Goal: Transaction & Acquisition: Purchase product/service

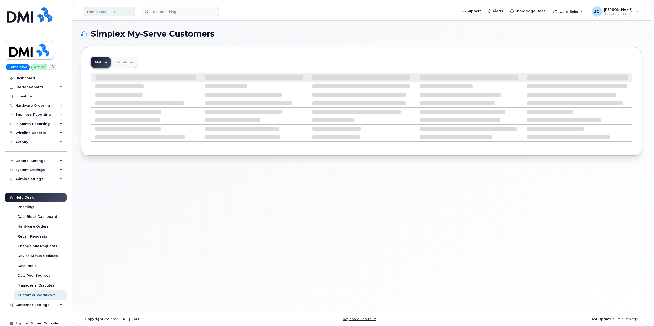
click at [122, 9] on link "Demo Account 1" at bounding box center [109, 11] width 51 height 9
type input "abm s"
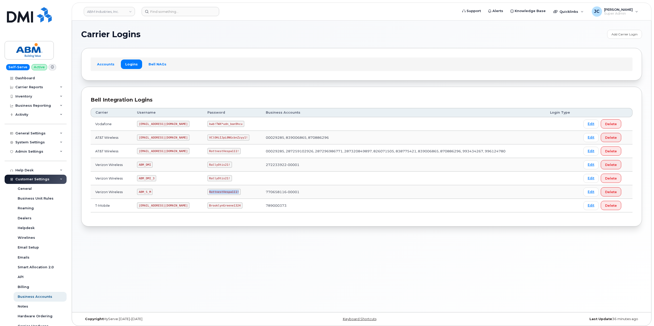
drag, startPoint x: 219, startPoint y: 192, endPoint x: 199, endPoint y: 190, distance: 20.3
click at [203, 191] on td "RottnestVespa111!" at bounding box center [232, 192] width 58 height 14
copy code "RottnestVespa111!"
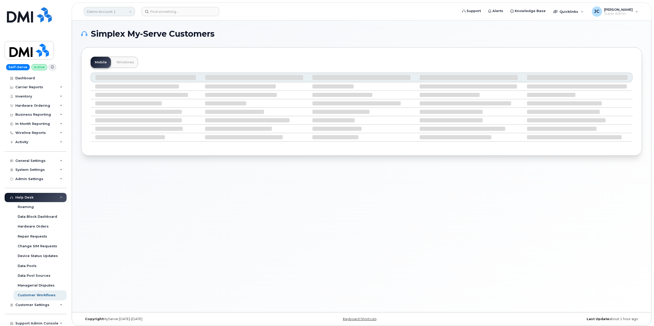
click at [131, 10] on link "Demo Account 1" at bounding box center [109, 11] width 51 height 9
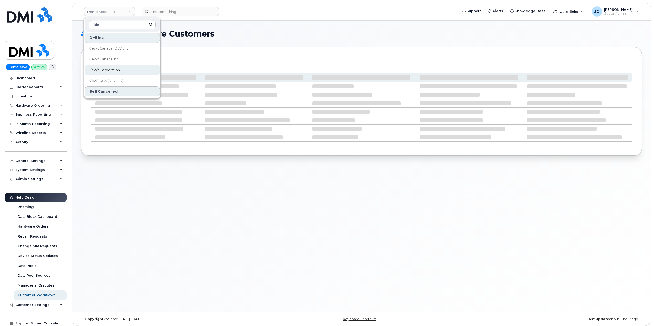
type input "kie"
click at [107, 68] on span "Kiewit Corporation" at bounding box center [104, 69] width 31 height 5
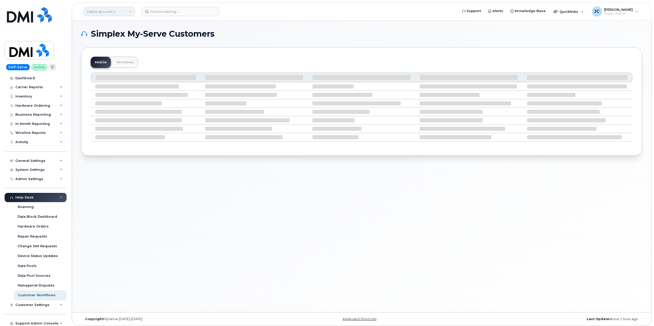
drag, startPoint x: 129, startPoint y: 12, endPoint x: 125, endPoint y: 14, distance: 4.6
click at [128, 12] on link "Demo Account 1" at bounding box center [109, 11] width 51 height 9
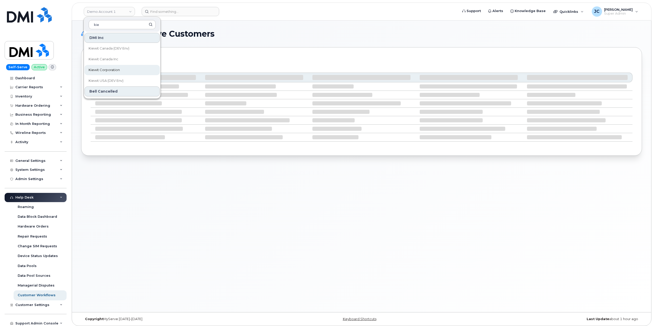
type input "kie"
click at [102, 69] on span "Kiewit Corporation" at bounding box center [104, 69] width 31 height 5
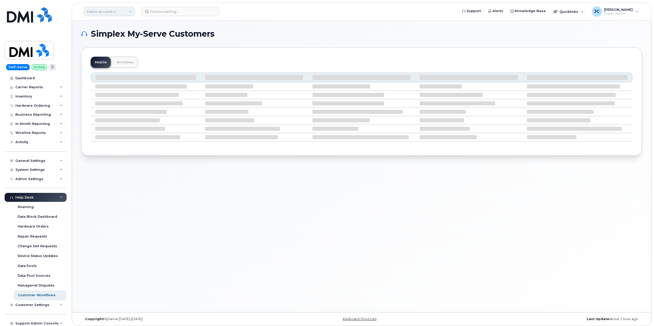
click at [124, 12] on link "Demo Account 1" at bounding box center [109, 11] width 51 height 9
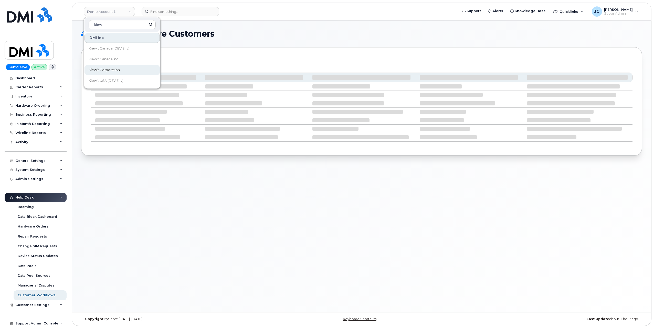
type input "kiew"
click at [114, 69] on span "Kiewit Corporation" at bounding box center [104, 69] width 31 height 5
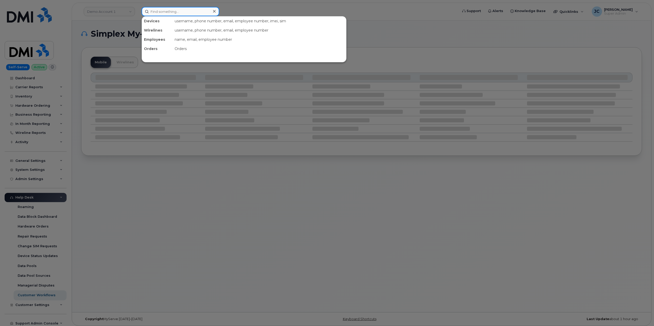
click at [181, 11] on input at bounding box center [181, 11] width 78 height 9
paste input "402.536.0296"
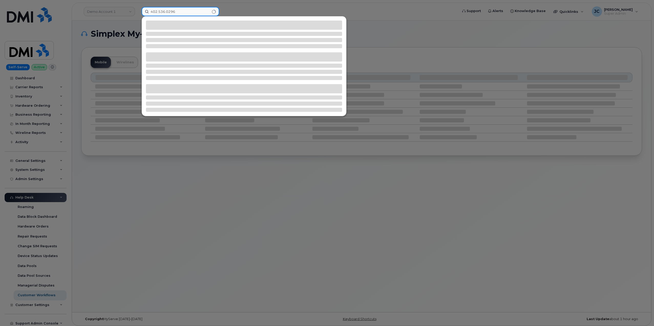
type input "402.536.0296"
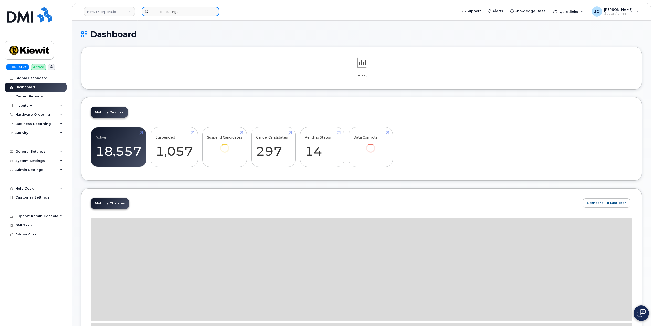
click at [175, 7] on input at bounding box center [181, 11] width 78 height 9
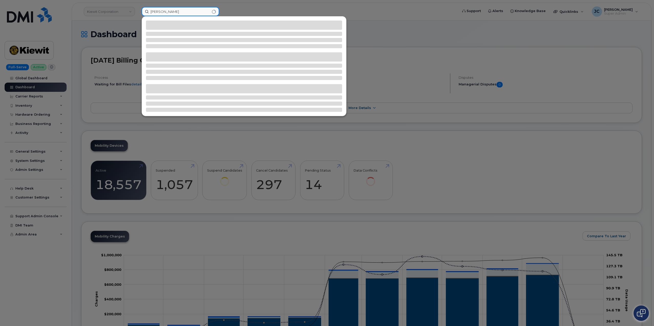
type input "hassan chaundhry"
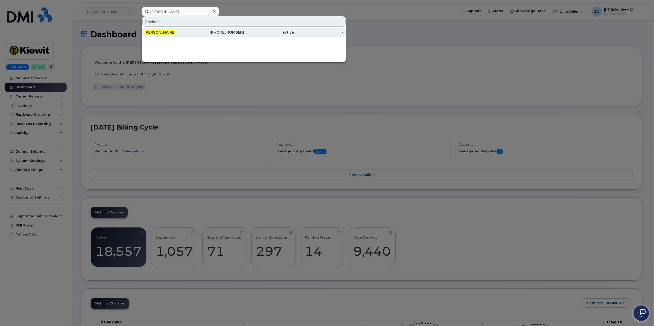
click at [175, 33] on span "[PERSON_NAME]" at bounding box center [159, 32] width 31 height 5
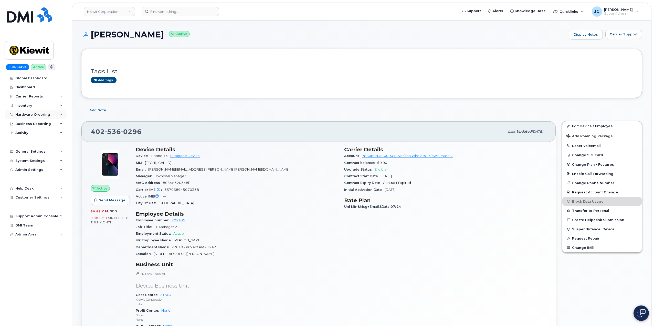
click at [61, 115] on icon at bounding box center [61, 114] width 3 height 3
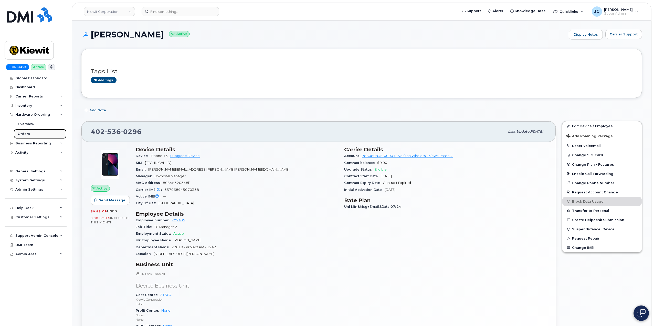
click at [29, 134] on div "Orders" at bounding box center [24, 133] width 13 height 5
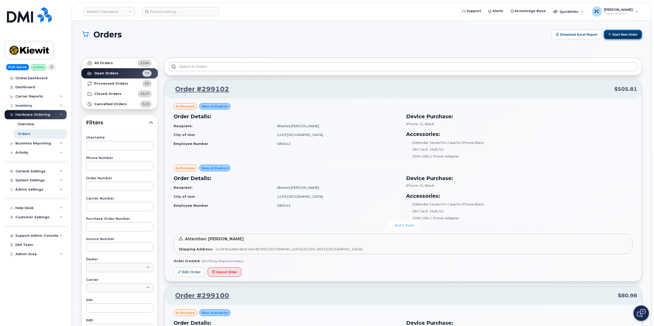
click at [631, 35] on button "Start New Order" at bounding box center [623, 34] width 38 height 9
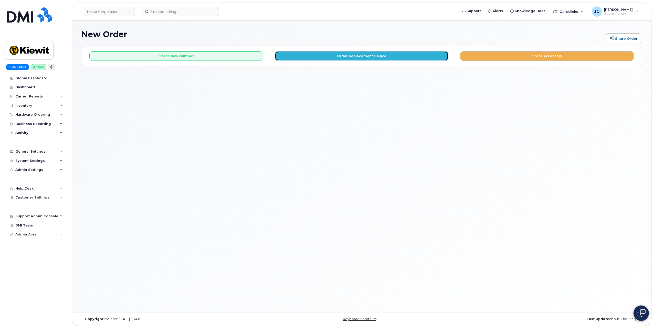
click at [366, 58] on button "Order Replacement Device" at bounding box center [362, 55] width 174 height 9
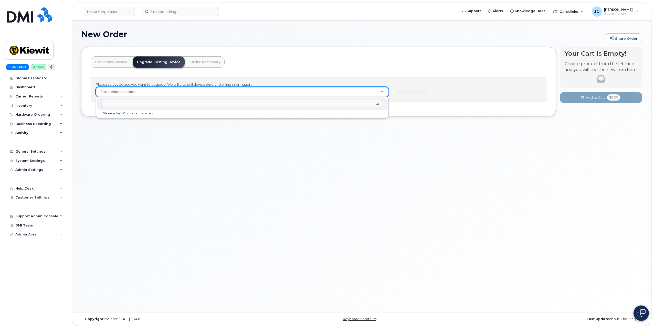
click at [130, 103] on input "text" at bounding box center [242, 103] width 282 height 7
paste input "402.536.0296"
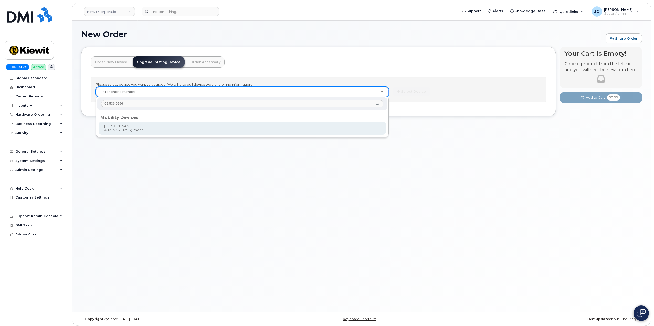
type input "402.536.0296"
type input "1167586"
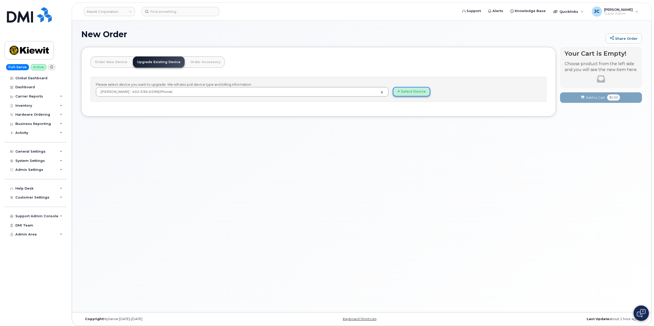
click at [417, 92] on button "Select Device" at bounding box center [411, 91] width 37 height 9
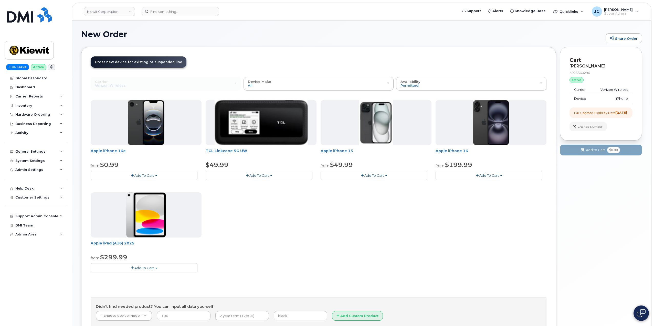
click at [158, 174] on button "Add To Cart" at bounding box center [144, 175] width 107 height 9
click at [137, 186] on link "$0.99 - 2 Year Upgrade (128GB)" at bounding box center [124, 185] width 64 height 6
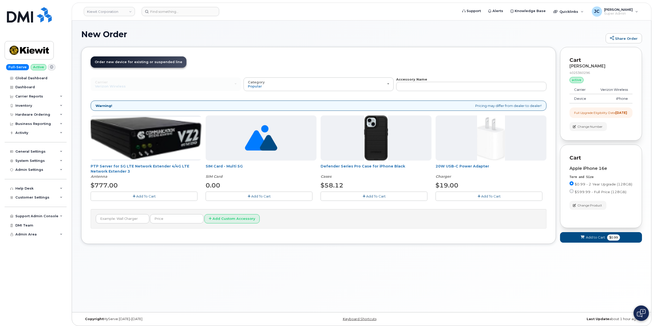
click at [376, 198] on span "Add To Cart" at bounding box center [375, 196] width 19 height 4
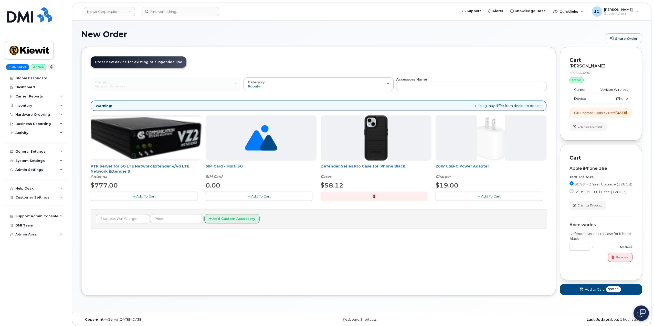
click at [492, 197] on span "Add To Cart" at bounding box center [490, 196] width 19 height 4
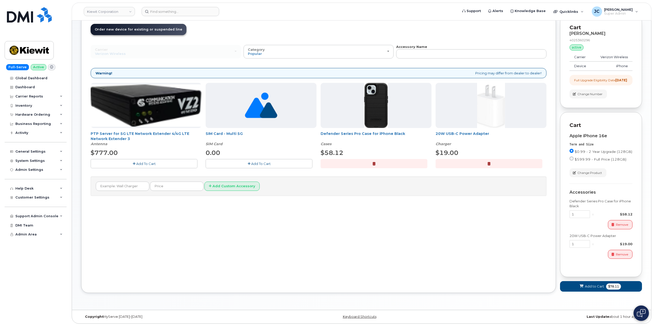
scroll to position [37, 0]
click at [596, 286] on span "Add to Cart" at bounding box center [594, 285] width 19 height 5
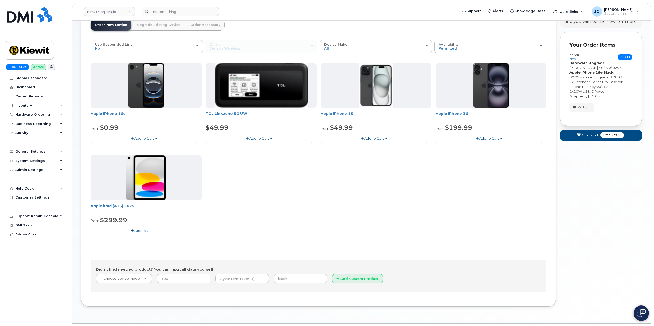
click at [592, 135] on span "Checkout" at bounding box center [590, 135] width 17 height 5
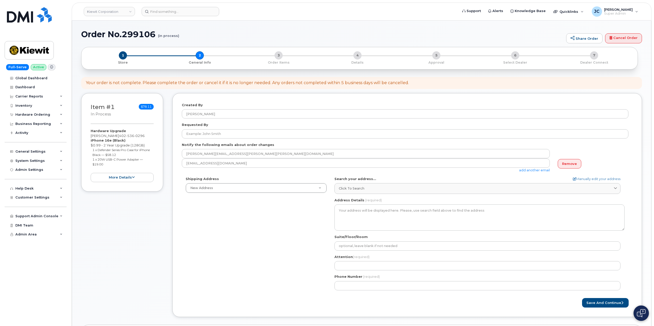
select select
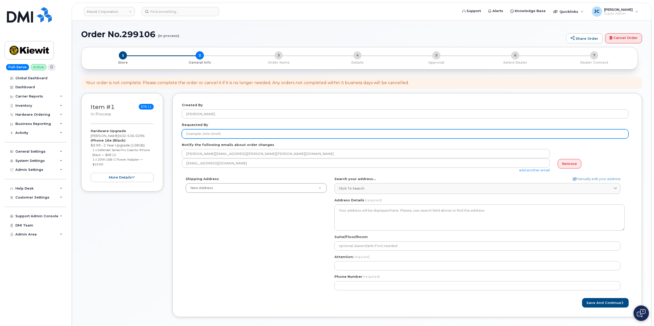
click at [226, 133] on input "Requested By" at bounding box center [405, 133] width 447 height 9
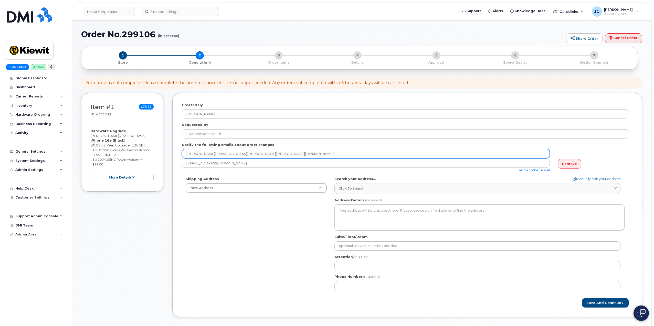
drag, startPoint x: 270, startPoint y: 151, endPoint x: 173, endPoint y: 151, distance: 96.8
click at [171, 154] on div "Item #1 in process $78.11 Hardware Upgrade [PERSON_NAME] [PHONE_NUMBER] iPhone …" at bounding box center [361, 208] width 561 height 231
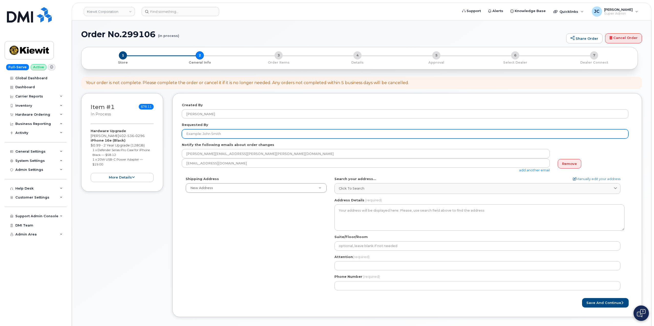
click at [201, 132] on input "Requested By" at bounding box center [405, 133] width 447 height 9
type input "[PERSON_NAME]"
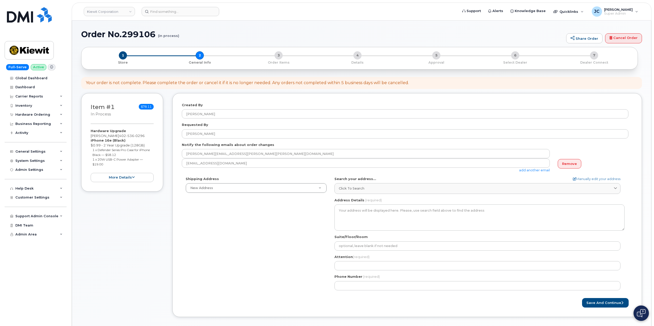
click at [254, 169] on div "jecook@dminc.com add another email" at bounding box center [368, 165] width 372 height 14
click at [592, 177] on link "Manually edit your address" at bounding box center [597, 178] width 48 height 5
select select
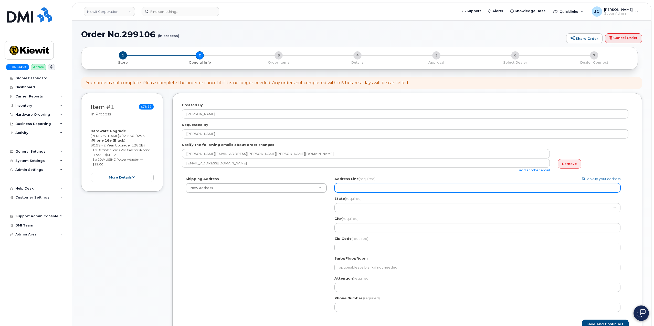
click at [359, 189] on input "Address Line (required)" at bounding box center [478, 187] width 286 height 9
select select
type input "8"
select select
type input "86"
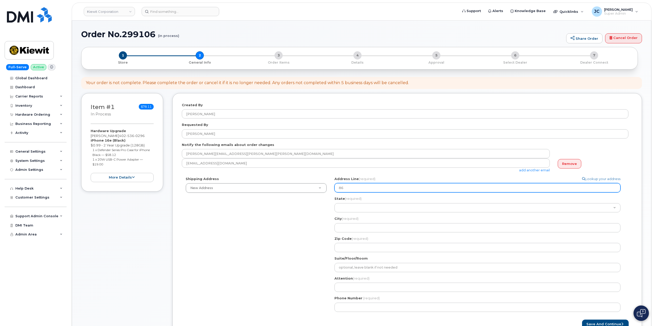
select select
type input "862"
select select
type input "862 C"
select select
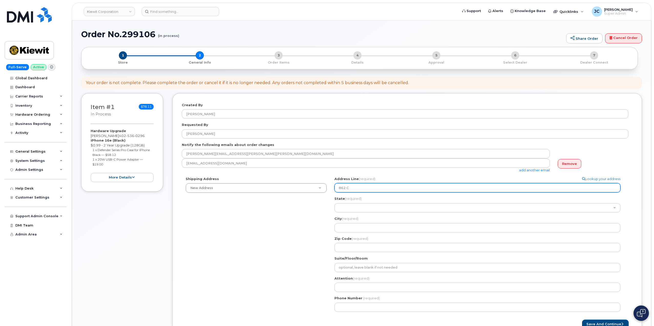
type input "862 Ca"
select select
type input "862 Cas"
select select
type input "862 Cast"
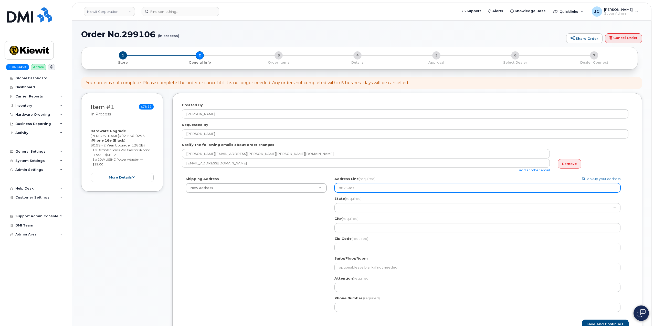
select select
type input "862 Casta"
select select
type input "862 Castat"
select select
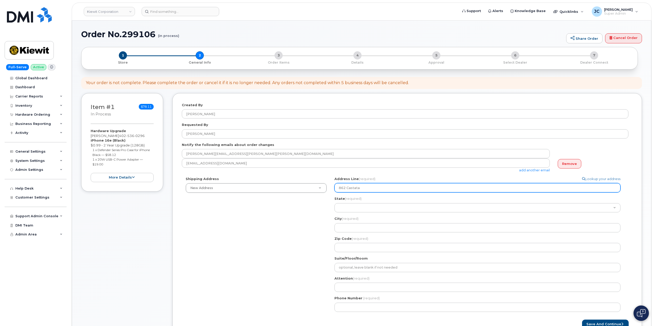
type input "862 Castata"
select select
type input "862 Castata T"
select select
type input "862 Castata Tr"
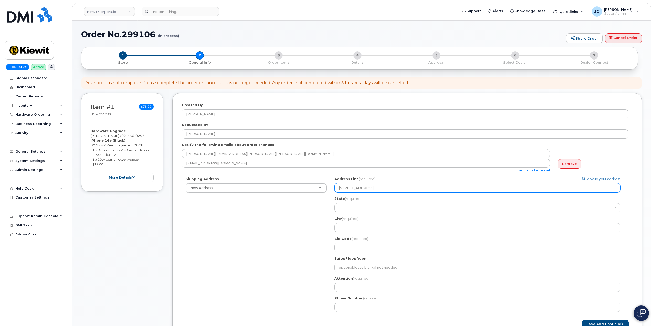
select select
type input "862 Castata Tra"
select select
type input "862 Castata Tr"
select select
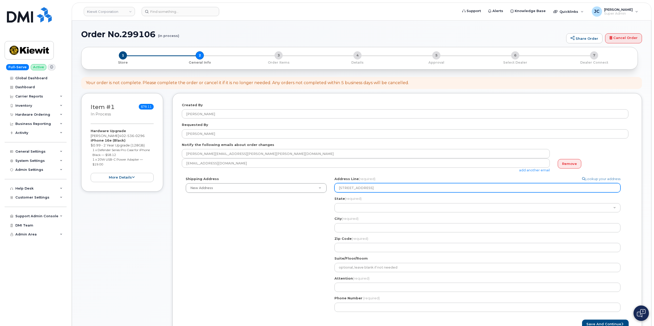
type input "862 Castata T"
select select
type input "862 Castata"
select select
type input "862 Castata T"
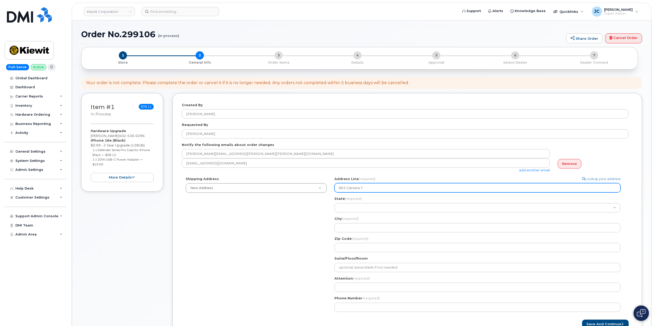
select select
type input "862 Castata Tr"
select select
type input "862 Castata Tra"
select select
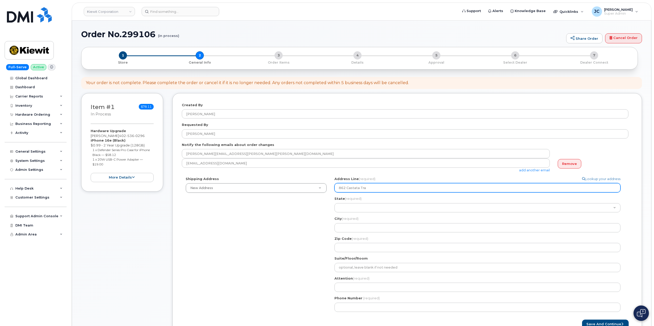
type input "862 Castata Trai"
select select
type input "862 Castata Trail"
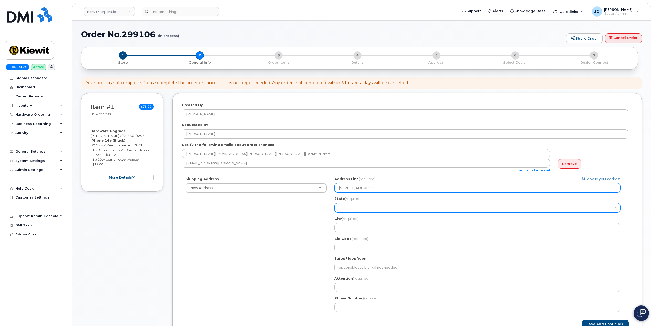
select select "HI"
select select
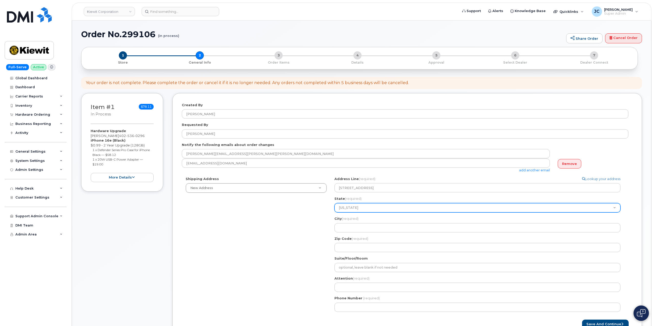
click at [353, 207] on select "Alabama Alaska American Samoa Arizona Arkansas California Colorado Connecticut …" at bounding box center [478, 207] width 286 height 9
select select "IN"
click at [335, 203] on select "Alabama Alaska American Samoa Arizona Arkansas California Colorado Connecticut …" at bounding box center [478, 207] width 286 height 9
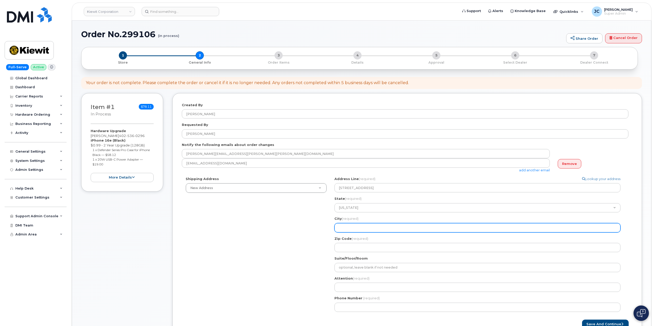
click at [346, 228] on input "City (required)" at bounding box center [478, 227] width 286 height 9
select select
type input "H"
select select
type input "Hu"
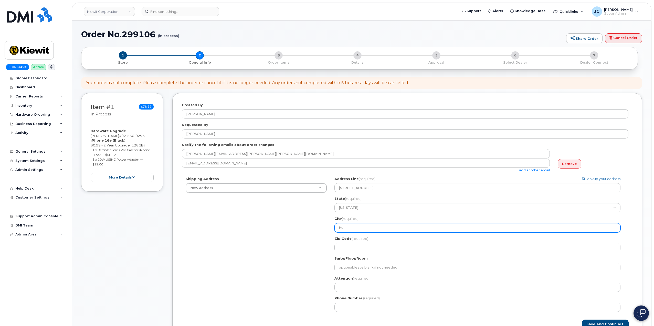
select select
type input "Hun"
select select
type input "Hunt"
select select
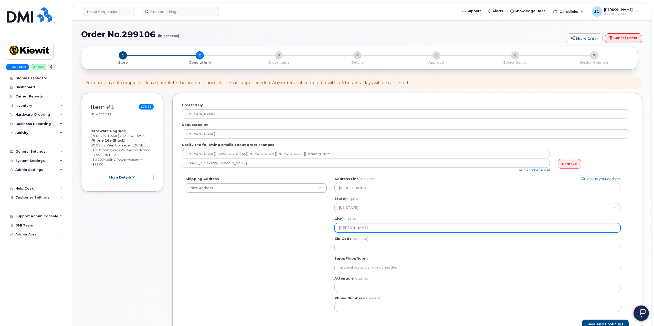
type input "Hunte"
select select
type input "Hunter"
select select
type input "Huntert"
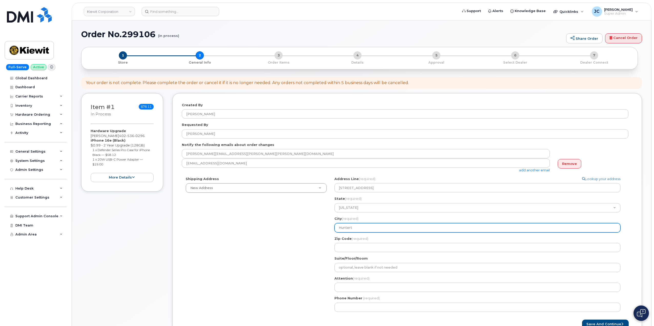
select select
type input "Hunterto"
select select
type input "Huntertow"
select select
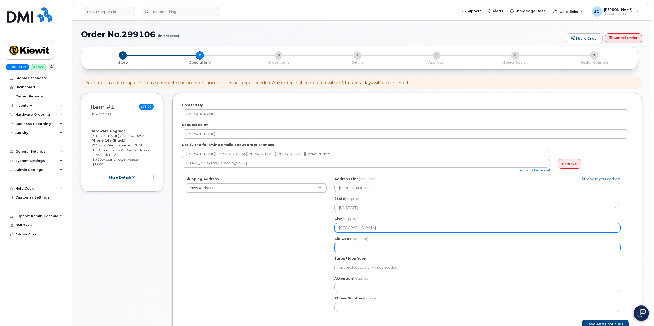
type input "Huntertown"
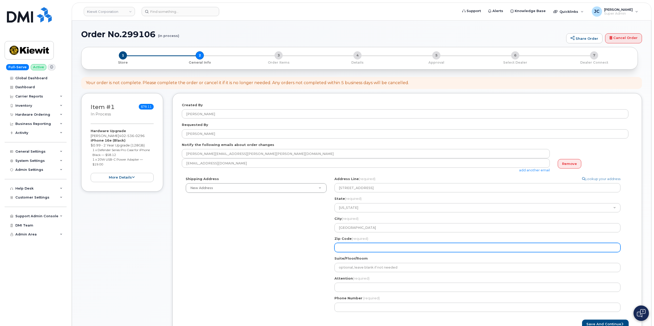
click at [375, 250] on input "Zip Code (required)" at bounding box center [478, 247] width 286 height 9
select select
type input "4"
select select
type input "46"
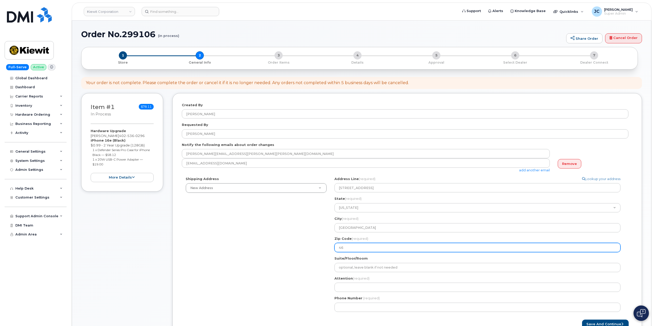
select select
type input "467"
select select
type input "4674"
select select
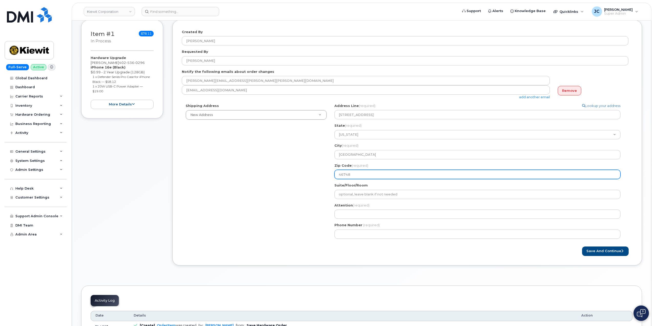
scroll to position [77, 0]
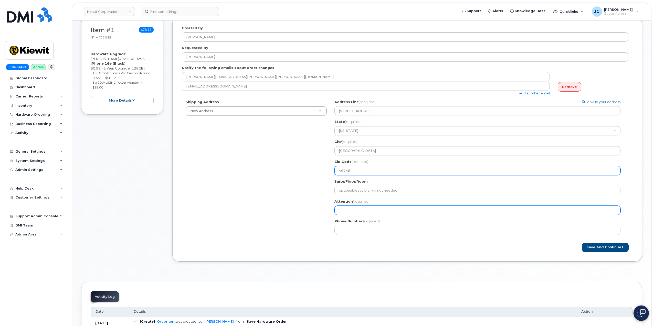
type input "46748"
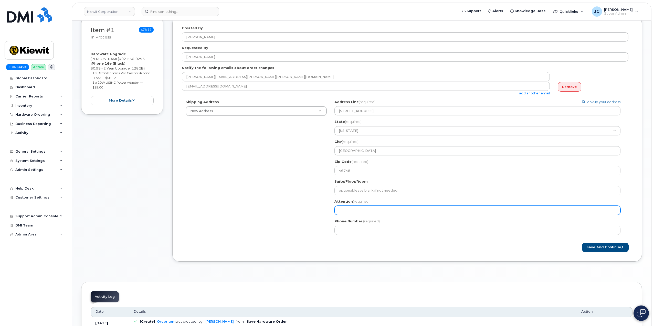
click at [353, 211] on input "Attention (required)" at bounding box center [478, 209] width 286 height 9
select select
type input "A"
select select
type input "AT"
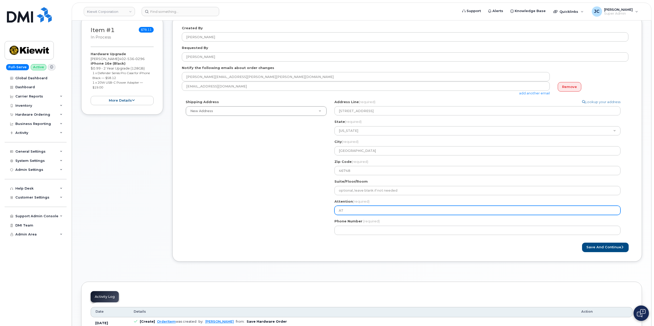
select select
type input "ATT"
select select
type input "ATTN"
select select
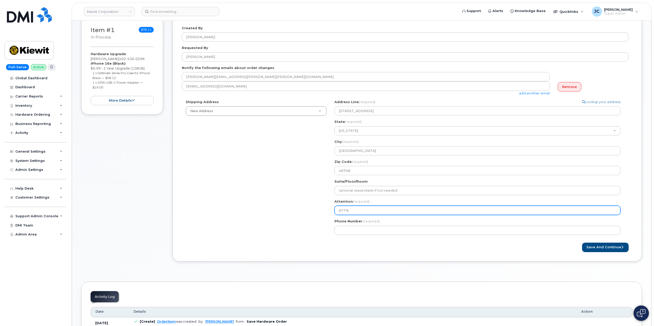
click at [360, 210] on input "ATTN:" at bounding box center [478, 209] width 286 height 9
type input "ATTN:"
paste input "hassan Chaudhry"
select select
click at [350, 210] on input "ATTN: hassan Chaudhry" at bounding box center [478, 209] width 286 height 9
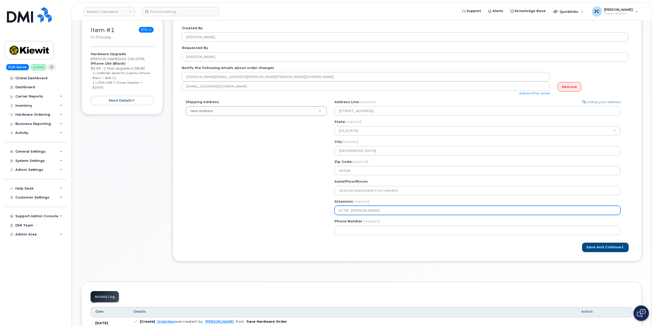
type input "ATTN: hassan Chaudhry"
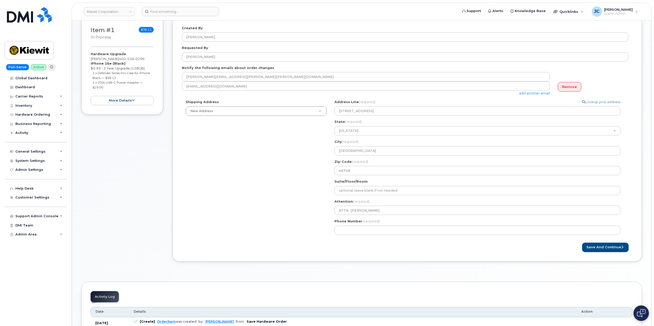
click at [364, 236] on div "IN Huntertown Search your address... Manually edit your address Click to search…" at bounding box center [480, 168] width 298 height 139
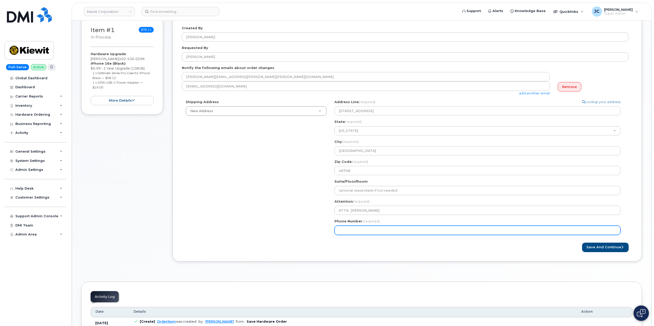
click at [358, 231] on input "Phone Number" at bounding box center [478, 229] width 286 height 9
paste input "402.5360296"
type input "402.5360296"
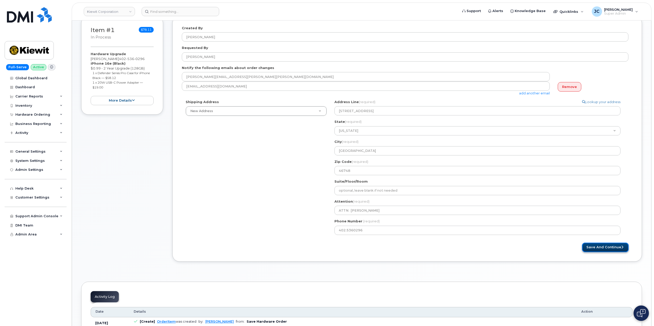
click at [611, 246] on button "Save and Continue" at bounding box center [605, 246] width 47 height 9
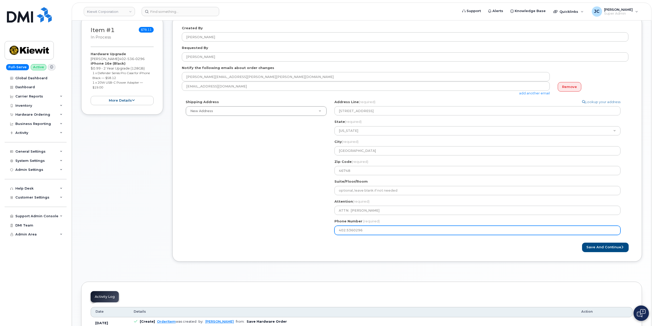
drag, startPoint x: 383, startPoint y: 236, endPoint x: 362, endPoint y: 231, distance: 21.8
click at [382, 235] on div "IN Huntertown Search your address... Manually edit your address Click to search…" at bounding box center [480, 168] width 298 height 139
click at [348, 230] on input "402.5360296" at bounding box center [478, 229] width 286 height 9
click at [347, 230] on input "402.5360296" at bounding box center [478, 229] width 286 height 9
select select
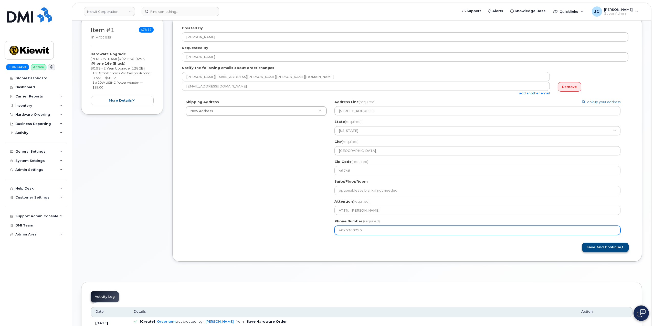
type input "4025360296"
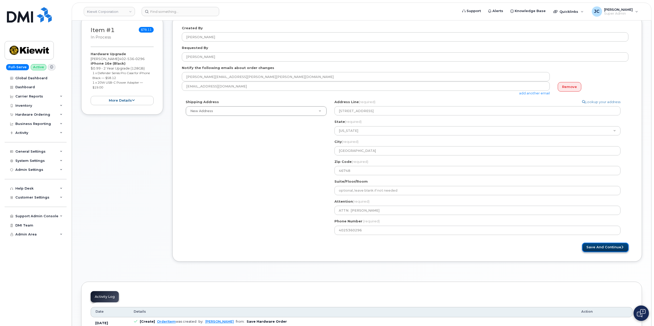
click at [614, 248] on button "Save and Continue" at bounding box center [605, 246] width 47 height 9
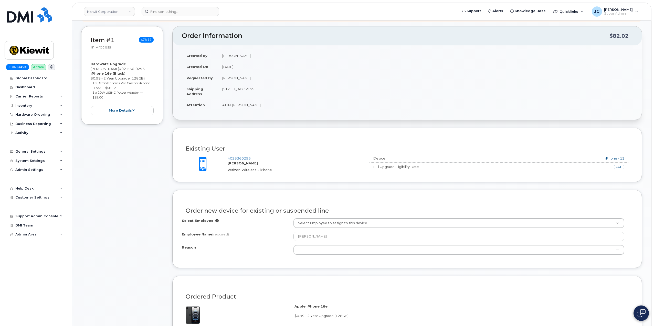
scroll to position [77, 0]
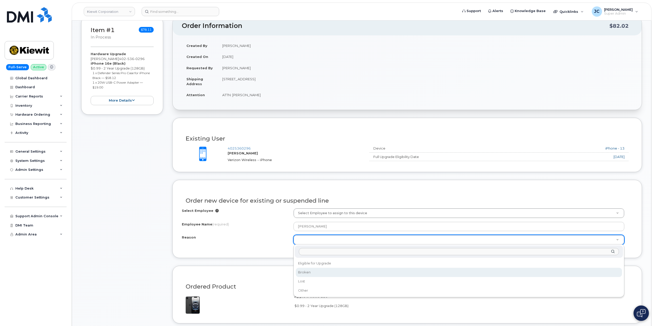
select select "broken"
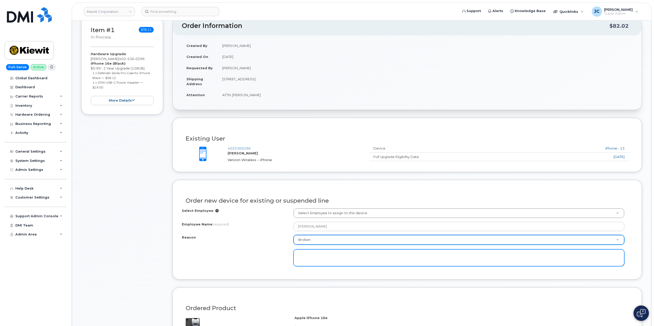
click at [333, 257] on textarea at bounding box center [459, 257] width 331 height 17
type textarea "U"
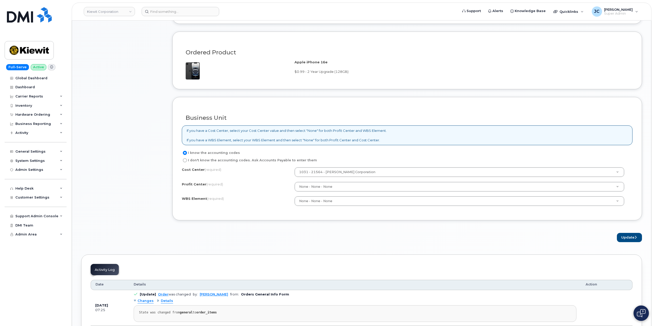
scroll to position [333, 0]
type textarea "user current iphone 13 has broken light port end broke off in device"
click at [185, 160] on input "I don't know the accounting codes. Ask Accounts Payable to enter them" at bounding box center [185, 159] width 4 height 4
radio input "true"
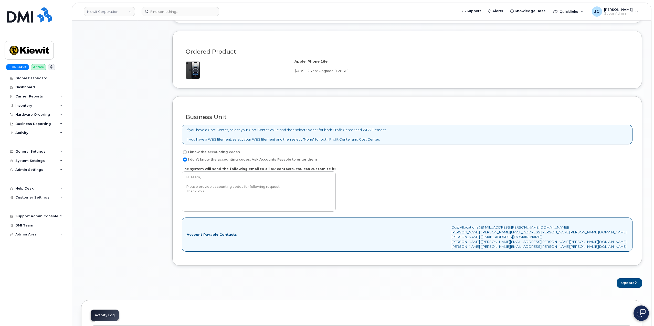
click at [185, 149] on div "Business Unit If you have a Cost Center, select your Cost Center value and then…" at bounding box center [407, 180] width 470 height 169
click at [186, 152] on input "I know the accounting codes" at bounding box center [185, 152] width 4 height 4
radio input "true"
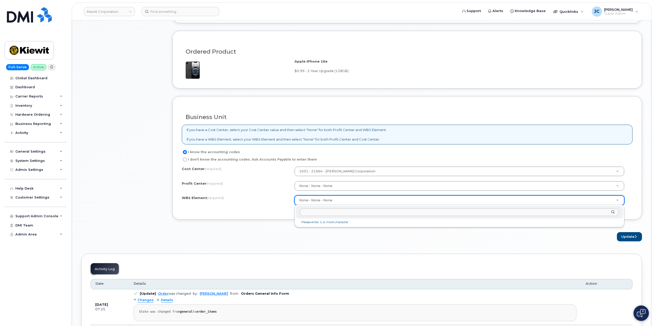
click at [314, 212] on input "text" at bounding box center [459, 211] width 319 height 7
click at [316, 212] on input "text" at bounding box center [459, 211] width 319 height 7
paste input "22019.1242"
drag, startPoint x: 312, startPoint y: 211, endPoint x: 321, endPoint y: 229, distance: 20.4
click at [312, 212] on input "22019.1242" at bounding box center [459, 211] width 319 height 7
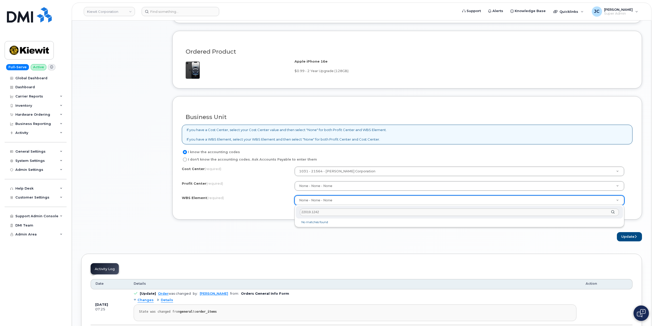
type input "22019.1242"
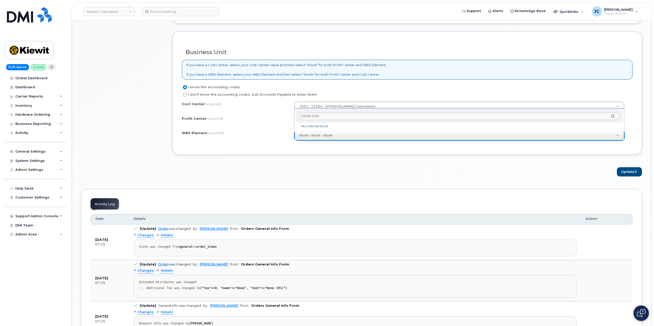
scroll to position [384, 0]
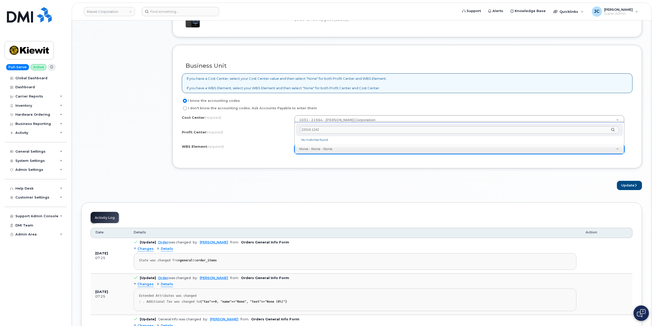
drag, startPoint x: 321, startPoint y: 128, endPoint x: 292, endPoint y: 131, distance: 28.9
click at [294, 128] on body "Kiewit Corporation Support Alerts Knowledge Base Quicklinks Suspend / Cancel De…" at bounding box center [327, 39] width 654 height 847
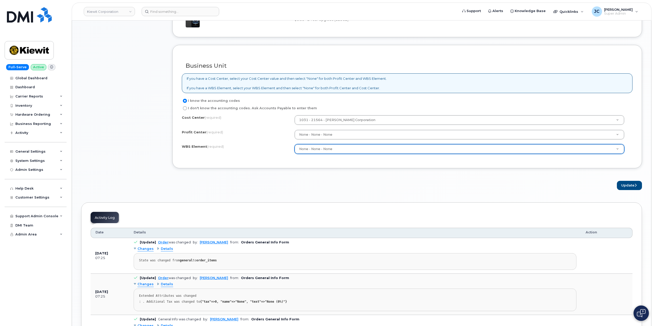
drag, startPoint x: 310, startPoint y: 154, endPoint x: 309, endPoint y: 150, distance: 3.9
click at [310, 153] on div "None - None - None" at bounding box center [460, 149] width 330 height 10
type input "22019.1242"
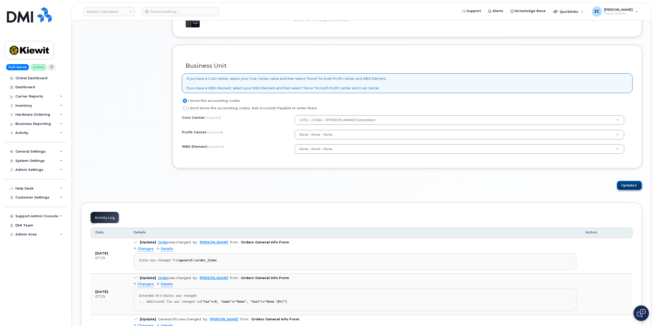
click at [630, 182] on button "Update" at bounding box center [629, 185] width 25 height 9
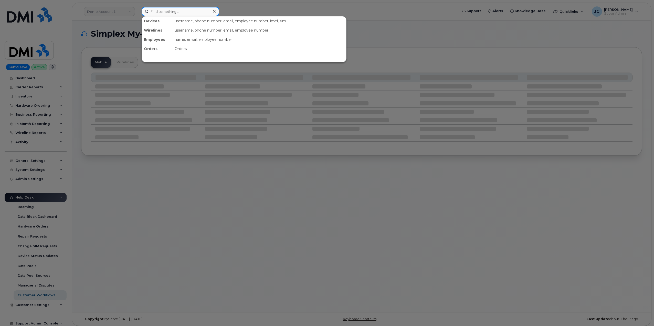
click at [161, 12] on input at bounding box center [181, 11] width 78 height 9
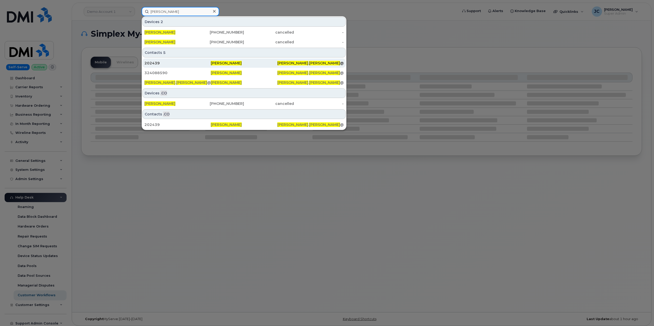
type input "[PERSON_NAME]"
click at [225, 61] on span "[PERSON_NAME]" at bounding box center [226, 63] width 31 height 5
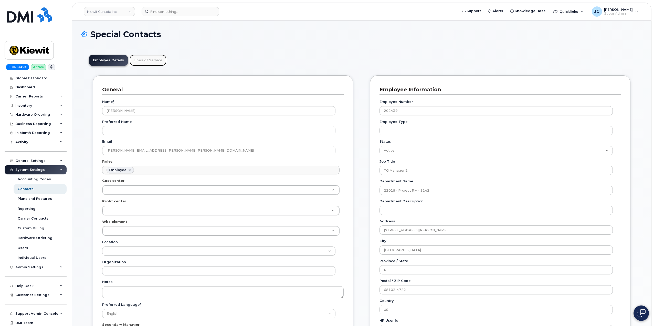
click at [147, 61] on link "Lines of Service" at bounding box center [148, 60] width 37 height 11
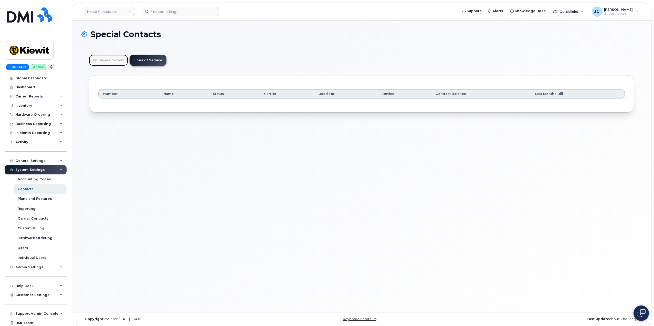
click at [110, 60] on link "Employee Details" at bounding box center [108, 60] width 39 height 11
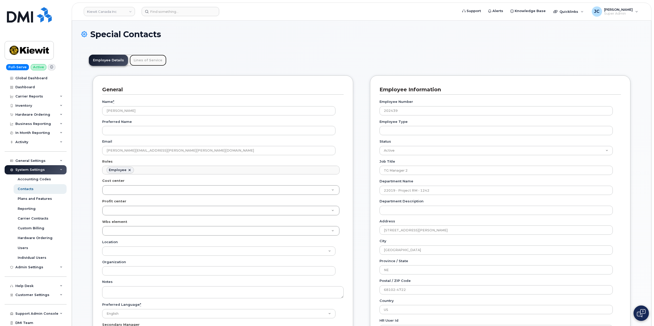
click at [151, 61] on link "Lines of Service" at bounding box center [148, 60] width 37 height 11
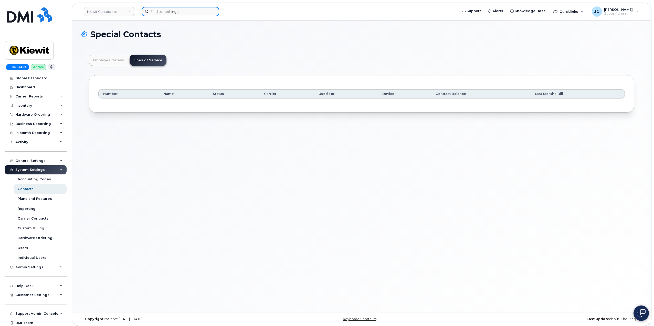
click at [177, 11] on input at bounding box center [181, 11] width 78 height 9
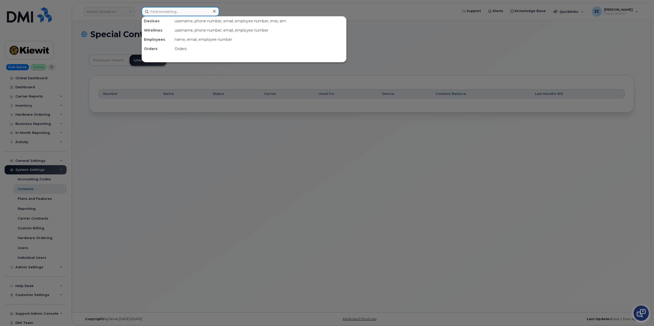
paste input "402.536.0296"
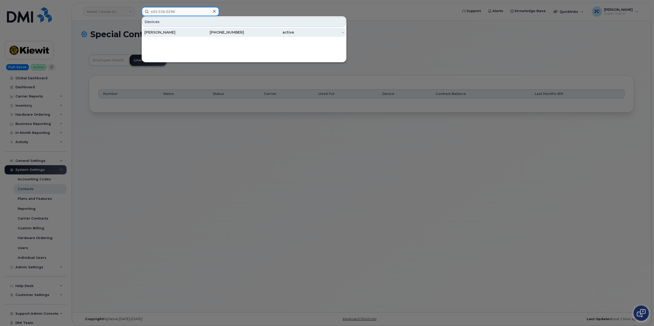
type input "402.536.0296"
click at [226, 31] on div "402-536-0296" at bounding box center [219, 32] width 50 height 5
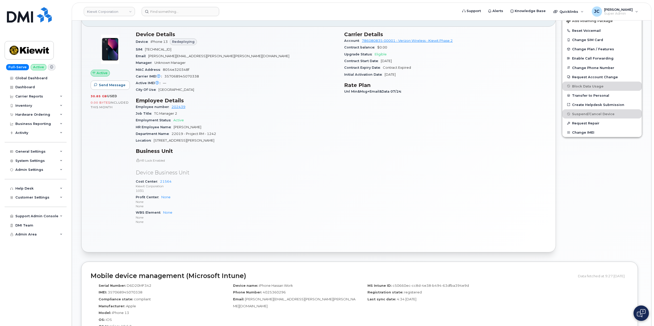
scroll to position [128, 0]
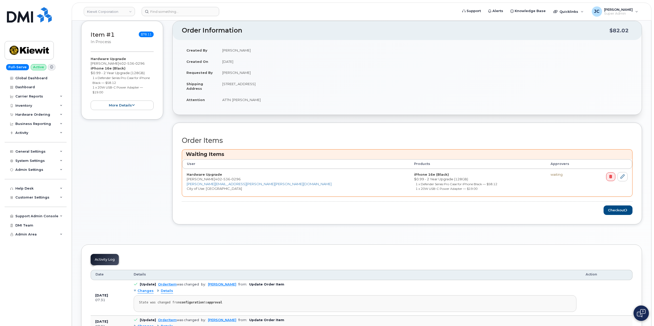
scroll to position [102, 0]
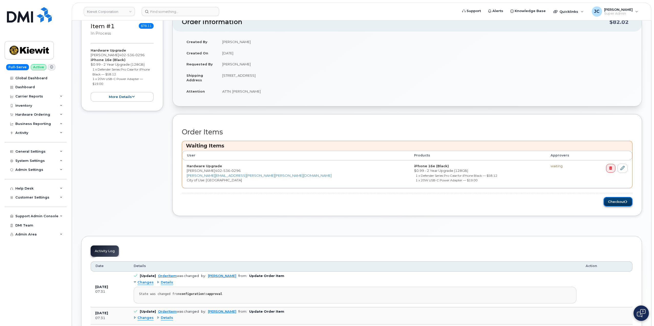
drag, startPoint x: 621, startPoint y: 201, endPoint x: 618, endPoint y: 202, distance: 3.0
click at [618, 202] on button "Checkout" at bounding box center [618, 201] width 29 height 9
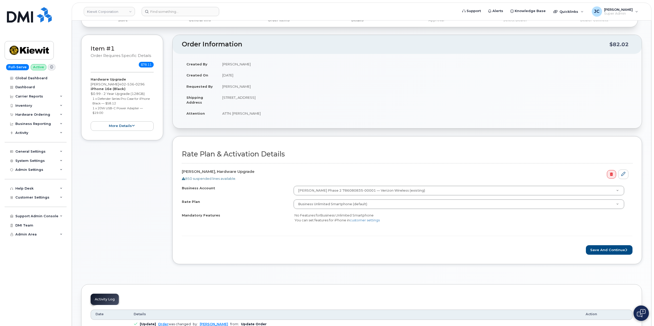
scroll to position [51, 0]
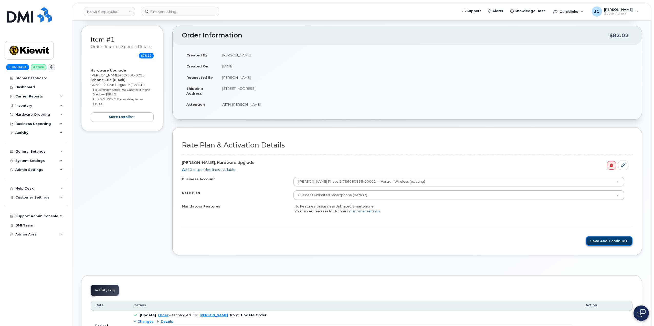
click at [612, 240] on button "Save and Continue" at bounding box center [609, 240] width 47 height 9
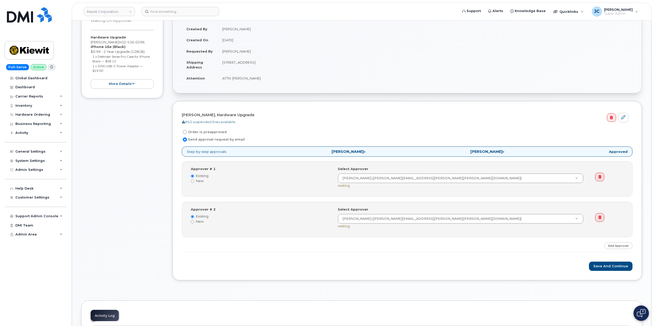
scroll to position [102, 0]
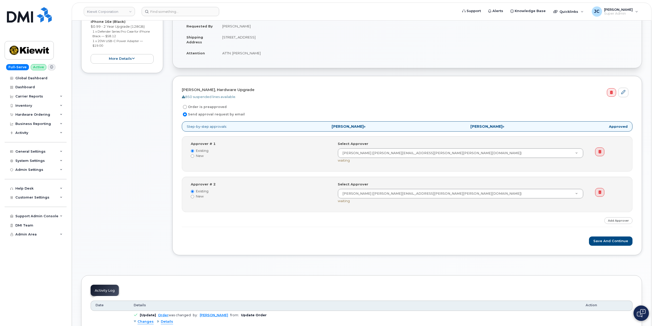
click at [185, 106] on label "Order is preapproved" at bounding box center [204, 107] width 45 height 6
click at [185, 107] on input "Order is preapproved" at bounding box center [185, 107] width 4 height 4
radio input "true"
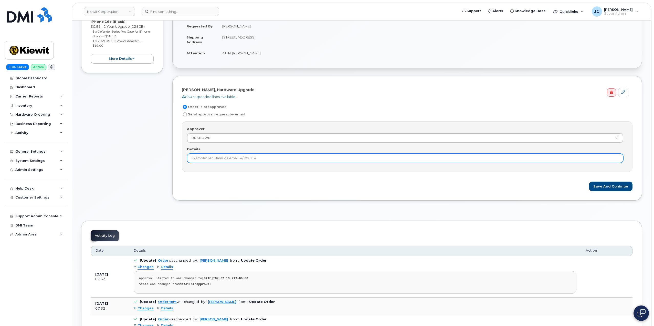
click at [247, 157] on input "Details" at bounding box center [405, 157] width 437 height 9
type input "This order is pre-approved as it is within approved cost range."
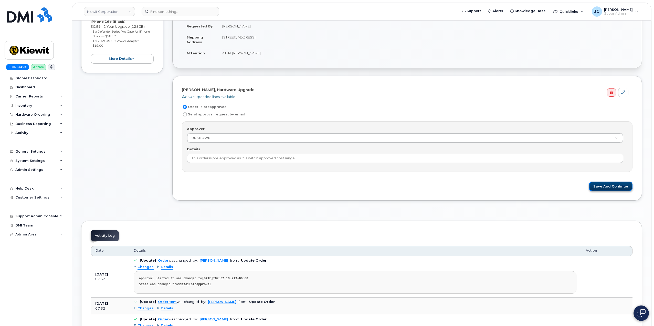
click at [608, 187] on button "Save and Continue" at bounding box center [611, 185] width 44 height 9
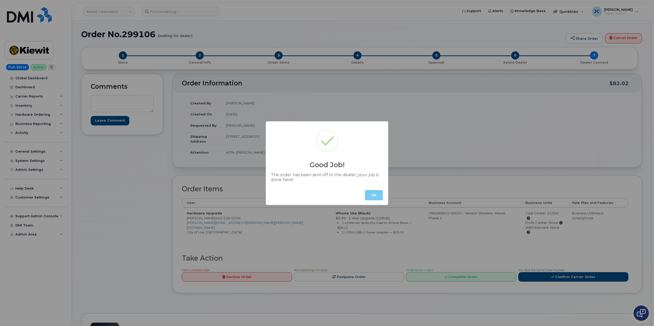
drag, startPoint x: 376, startPoint y: 195, endPoint x: 271, endPoint y: 165, distance: 109.4
click at [376, 196] on button "OK" at bounding box center [374, 195] width 18 height 10
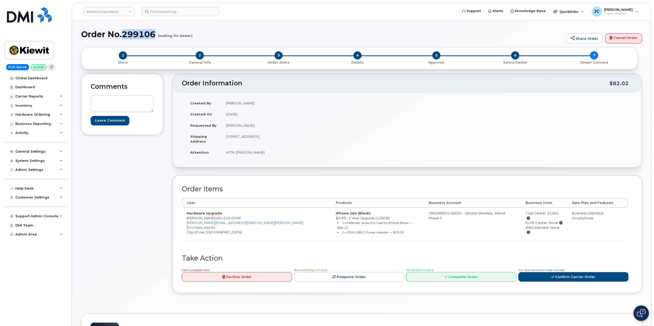
drag, startPoint x: 157, startPoint y: 33, endPoint x: 123, endPoint y: 34, distance: 33.6
click at [122, 34] on h1 "Order No.299106 (waiting for dealer)" at bounding box center [322, 34] width 483 height 9
copy h1 "299106"
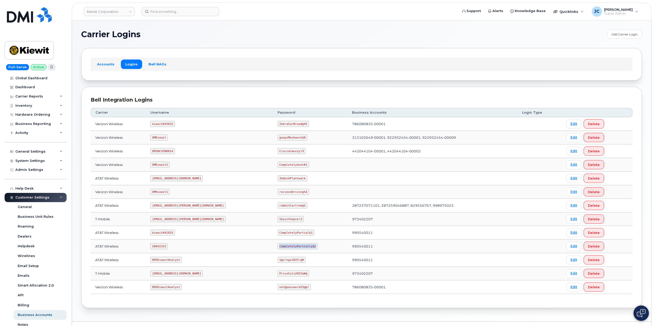
drag, startPoint x: 255, startPoint y: 245, endPoint x: 280, endPoint y: 246, distance: 24.9
click at [296, 244] on td "CompletelyPartially$2" at bounding box center [310, 246] width 75 height 14
copy code "CompletelyPartially$2"
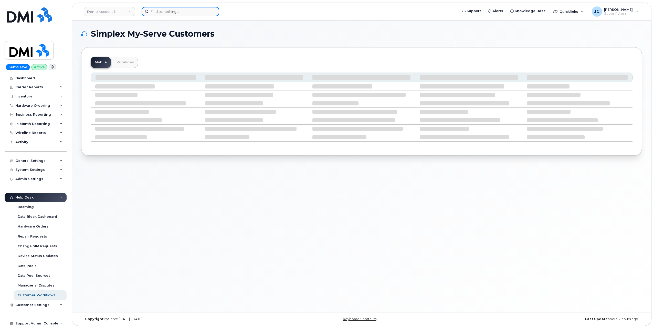
click at [164, 12] on input at bounding box center [181, 11] width 78 height 9
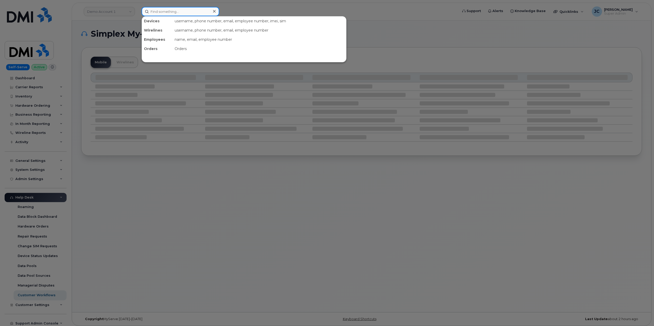
paste input "5512849393"
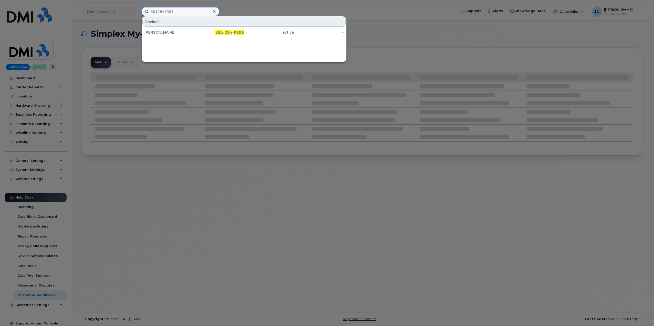
drag, startPoint x: 175, startPoint y: 12, endPoint x: 142, endPoint y: 13, distance: 33.8
click at [142, 13] on input "5512849393" at bounding box center [181, 11] width 78 height 9
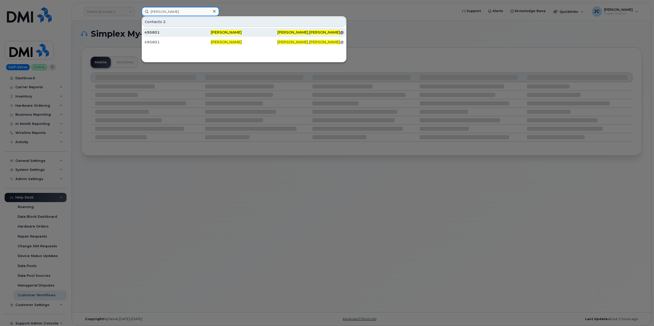
type input "salvatore lindh"
click at [151, 32] on div "495801" at bounding box center [177, 32] width 66 height 5
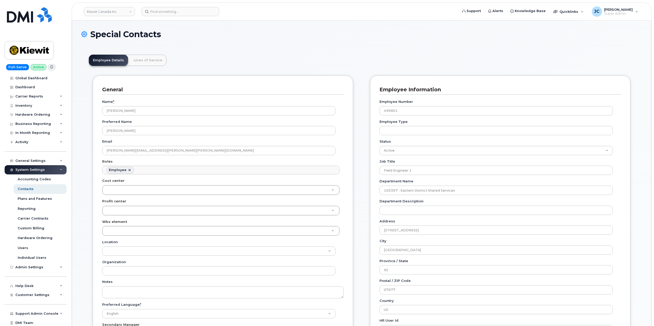
scroll to position [15, 0]
click at [154, 63] on link "Lines of Service" at bounding box center [148, 60] width 37 height 11
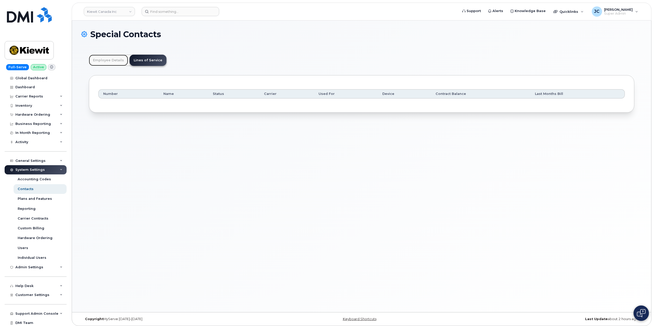
click at [112, 60] on link "Employee Details" at bounding box center [108, 60] width 39 height 11
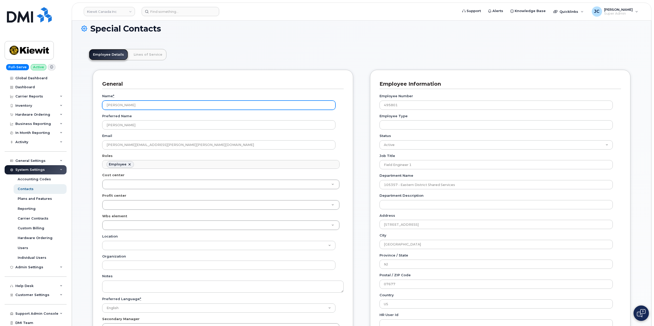
scroll to position [0, 0]
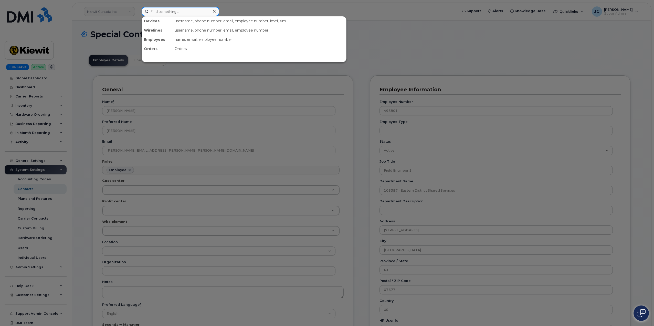
click at [167, 14] on input at bounding box center [181, 11] width 78 height 9
click at [179, 13] on input at bounding box center [181, 11] width 78 height 9
paste input "5512849393"
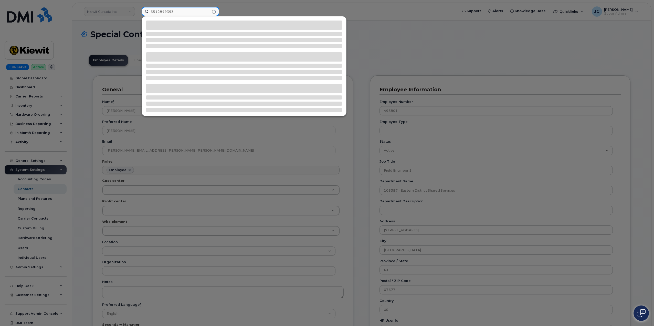
type input "5512849393"
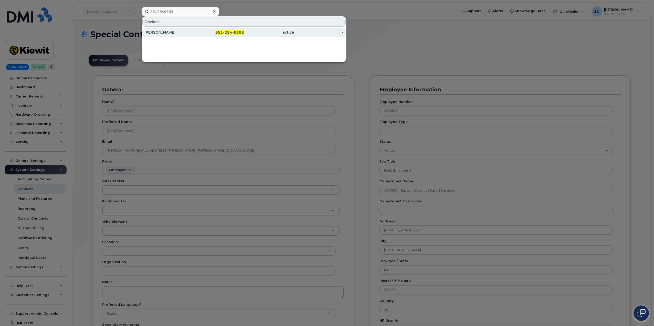
click at [233, 31] on div "551 - 284 - 9393" at bounding box center [219, 32] width 50 height 5
click at [230, 32] on span "284" at bounding box center [229, 32] width 8 height 5
click at [230, 33] on span "284" at bounding box center [229, 32] width 8 height 5
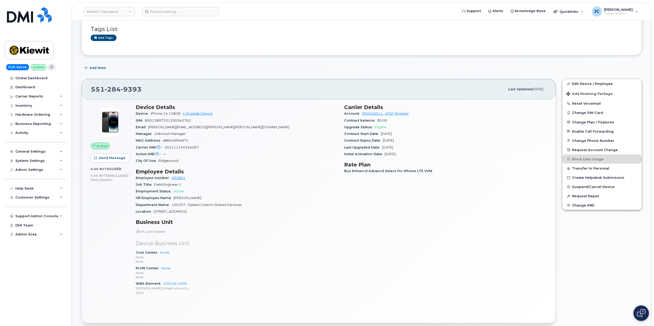
scroll to position [51, 0]
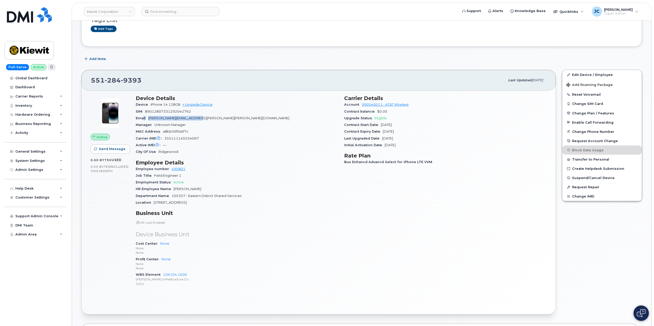
drag, startPoint x: 208, startPoint y: 119, endPoint x: 151, endPoint y: 119, distance: 56.4
click at [144, 118] on div "Email SALVATORE.LINDH@KIEWIT.COM" at bounding box center [237, 118] width 202 height 7
click at [227, 121] on div "Email SALVATORE.LINDH@KIEWIT.COM" at bounding box center [237, 118] width 202 height 7
drag, startPoint x: 204, startPoint y: 118, endPoint x: 153, endPoint y: 118, distance: 51.5
click at [148, 120] on div "Email SALVATORE.LINDH@KIEWIT.COM" at bounding box center [237, 118] width 202 height 7
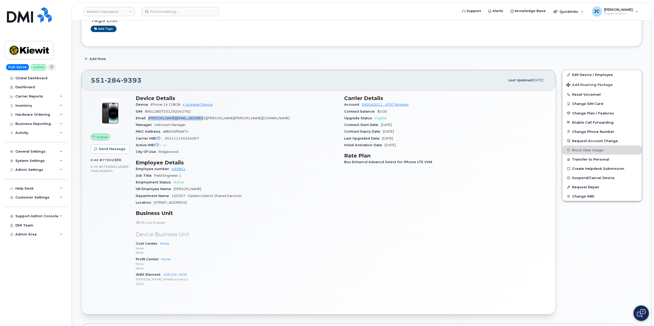
copy span "[PERSON_NAME][EMAIL_ADDRESS][PERSON_NAME][PERSON_NAME][DOMAIN_NAME]"
drag, startPoint x: 190, startPoint y: 277, endPoint x: 235, endPoint y: 264, distance: 47.3
click at [165, 276] on span "106104.1606 Kiewit Infrastructure Co. 1014" at bounding box center [237, 278] width 202 height 13
drag, startPoint x: 232, startPoint y: 262, endPoint x: 230, endPoint y: 264, distance: 2.9
click at [231, 263] on p "None" at bounding box center [237, 263] width 202 height 4
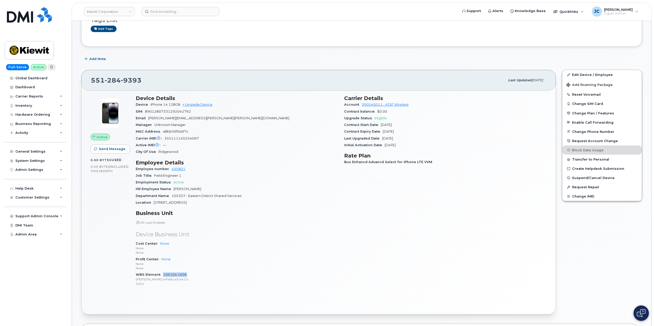
drag, startPoint x: 188, startPoint y: 276, endPoint x: 163, endPoint y: 276, distance: 24.3
click at [163, 276] on div "WBS Element 106104.1606 Kiewit Infrastructure Co. 1014" at bounding box center [237, 279] width 202 height 16
copy link "106104.1606"
click at [64, 151] on div "General Settings" at bounding box center [36, 151] width 62 height 9
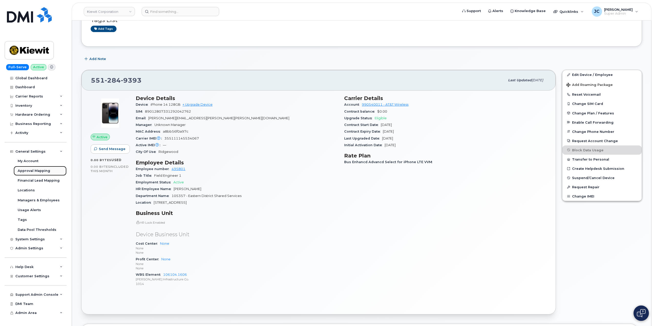
click at [41, 171] on div "Approval Mapping" at bounding box center [34, 170] width 33 height 5
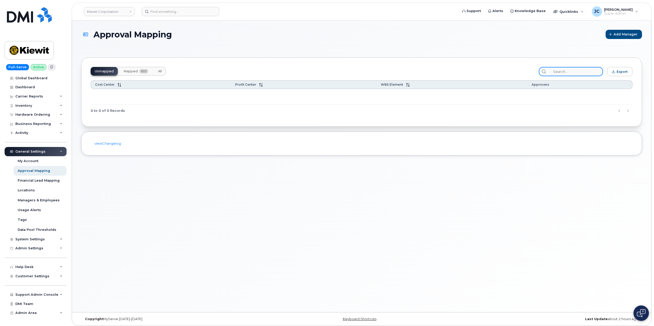
click at [571, 73] on input "search" at bounding box center [576, 71] width 55 height 9
paste input "106104.1606"
type input "106104.1606"
click at [128, 73] on span "Mapped" at bounding box center [130, 71] width 14 height 4
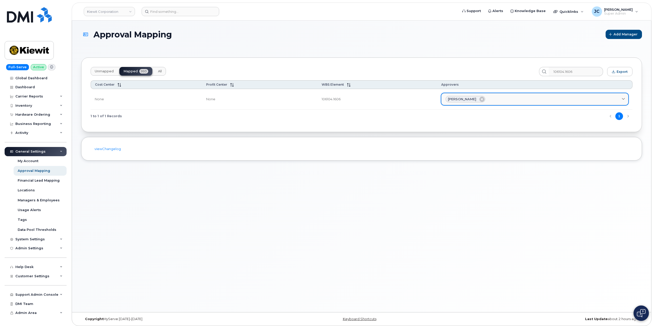
click at [466, 100] on span "Patrick Loecher" at bounding box center [462, 99] width 28 height 5
click at [467, 97] on span "Patrick Loecher" at bounding box center [462, 99] width 28 height 5
click at [466, 98] on span "Patrick Loecher" at bounding box center [462, 99] width 28 height 5
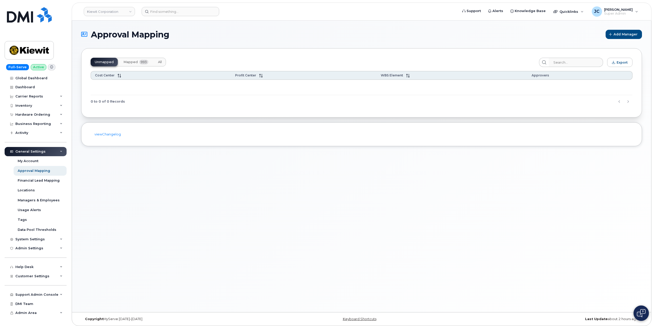
click at [128, 61] on span "Mapped" at bounding box center [130, 62] width 14 height 4
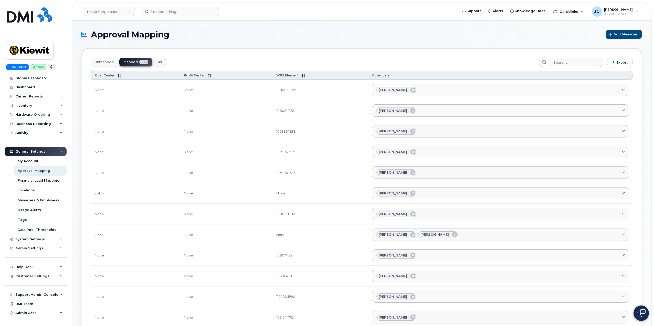
drag, startPoint x: 141, startPoint y: 59, endPoint x: 158, endPoint y: 42, distance: 23.9
